Goal: Use online tool/utility: Utilize a website feature to perform a specific function

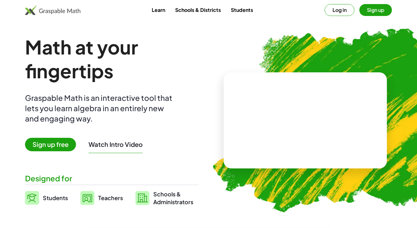
click at [340, 14] on button "Log in" at bounding box center [340, 10] width 30 height 12
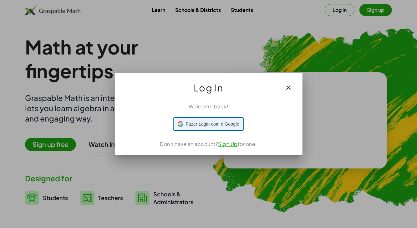
click at [227, 124] on span "Fazer Login com o Google" at bounding box center [212, 124] width 53 height 7
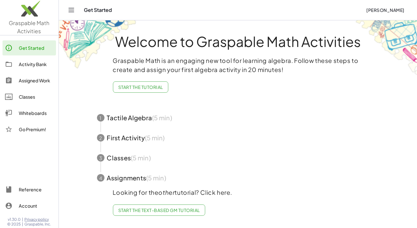
click at [38, 79] on div "Assigned Work" at bounding box center [36, 81] width 35 height 8
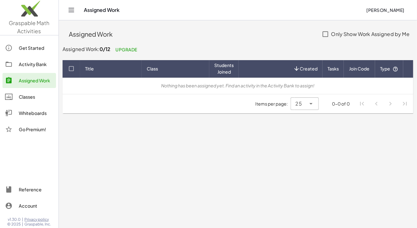
click at [33, 97] on div "Classes" at bounding box center [36, 97] width 35 height 8
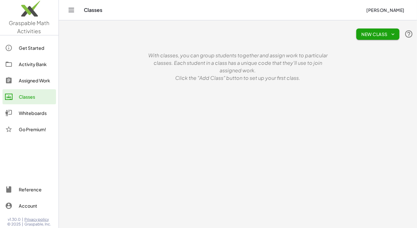
click at [35, 110] on div "Whiteboards" at bounding box center [36, 113] width 35 height 8
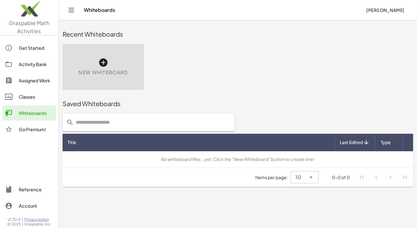
click at [103, 63] on icon at bounding box center [103, 63] width 10 height 10
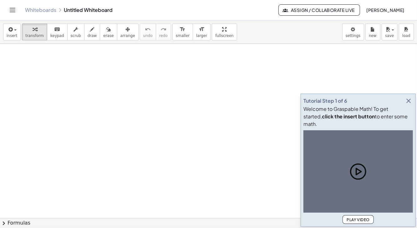
click at [408, 104] on icon "button" at bounding box center [409, 101] width 8 height 8
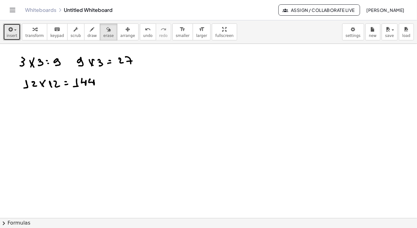
click at [16, 33] on button "insert" at bounding box center [12, 31] width 18 height 17
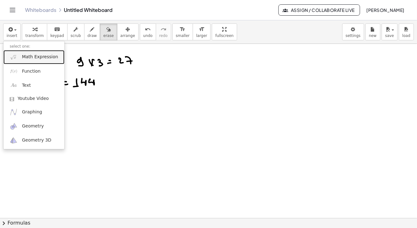
click at [41, 57] on span "Math Expression" at bounding box center [40, 57] width 36 height 6
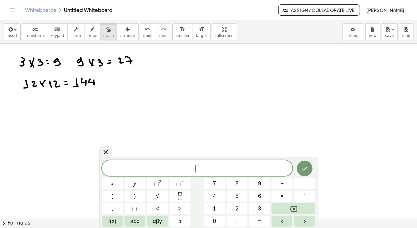
click at [256, 211] on button "3" at bounding box center [259, 208] width 21 height 11
click at [278, 196] on button "×" at bounding box center [281, 195] width 21 height 11
click at [256, 197] on button "6" at bounding box center [259, 195] width 21 height 11
click at [300, 167] on button "Done" at bounding box center [305, 168] width 16 height 16
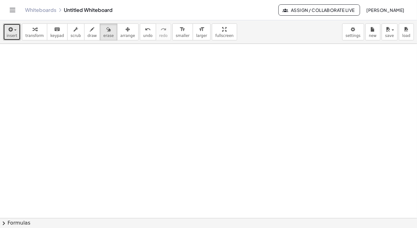
click at [14, 30] on span "button" at bounding box center [15, 29] width 3 height 1
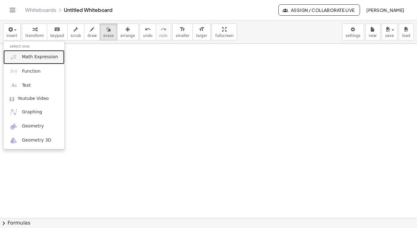
click at [44, 54] on span "Math Expression" at bounding box center [40, 57] width 36 height 6
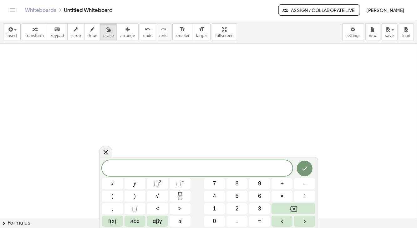
click at [256, 209] on button "3" at bounding box center [259, 208] width 21 height 11
click at [280, 195] on button "×" at bounding box center [281, 195] width 21 height 11
click at [257, 209] on button "3" at bounding box center [259, 208] width 21 height 11
click at [282, 182] on span "+" at bounding box center [282, 183] width 3 height 8
click at [260, 207] on span "3" at bounding box center [259, 208] width 3 height 8
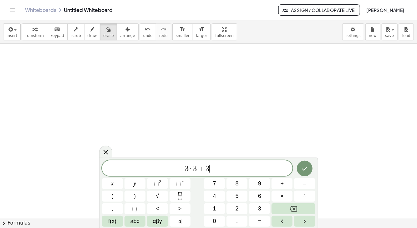
click at [278, 195] on button "×" at bounding box center [281, 195] width 21 height 11
click at [256, 196] on button "6" at bounding box center [259, 195] width 21 height 11
click at [300, 168] on button "Done" at bounding box center [305, 168] width 16 height 16
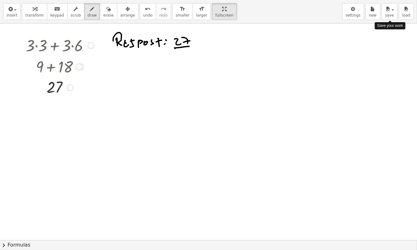
click at [353, 13] on span "settings" at bounding box center [353, 15] width 15 height 4
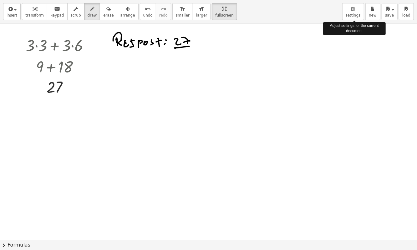
click at [353, 15] on span "settings" at bounding box center [353, 15] width 15 height 4
click at [355, 12] on icon "button" at bounding box center [353, 9] width 4 height 8
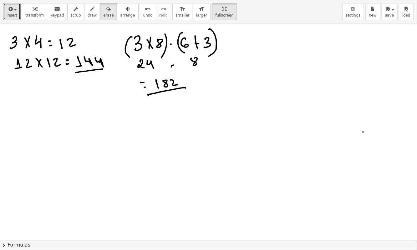
click at [8, 12] on icon "button" at bounding box center [10, 9] width 6 height 8
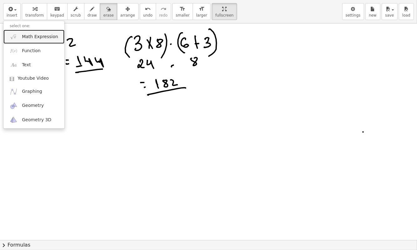
click at [35, 36] on span "Math Expression" at bounding box center [40, 37] width 36 height 6
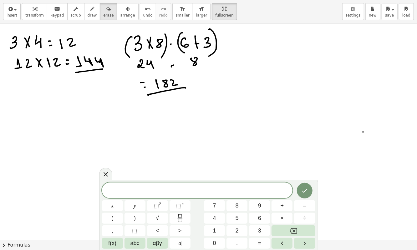
click at [259, 227] on span "3" at bounding box center [259, 231] width 3 height 8
click at [281, 218] on span "×" at bounding box center [282, 218] width 3 height 8
click at [238, 209] on span "8" at bounding box center [236, 206] width 3 height 8
click at [281, 206] on span "+" at bounding box center [282, 206] width 3 height 8
click at [259, 219] on span "6" at bounding box center [259, 218] width 3 height 8
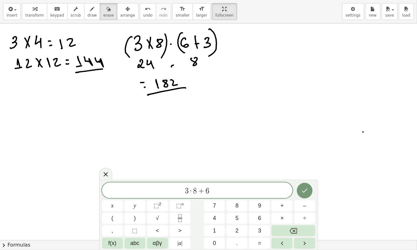
click at [280, 206] on button "+" at bounding box center [281, 205] width 21 height 11
click at [261, 227] on button "3" at bounding box center [259, 230] width 21 height 11
click at [304, 188] on icon "Done" at bounding box center [305, 191] width 8 height 8
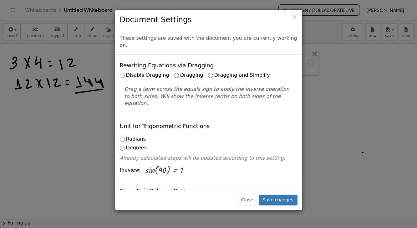
click at [292, 15] on h3 "Document Settings" at bounding box center [209, 19] width 178 height 11
click at [294, 18] on span "×" at bounding box center [295, 17] width 6 height 8
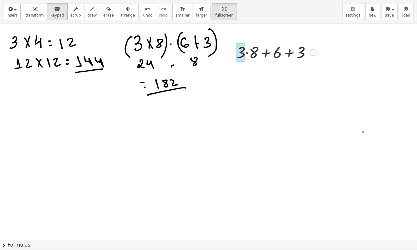
click at [246, 48] on div at bounding box center [240, 52] width 9 height 18
